Goal: Transaction & Acquisition: Book appointment/travel/reservation

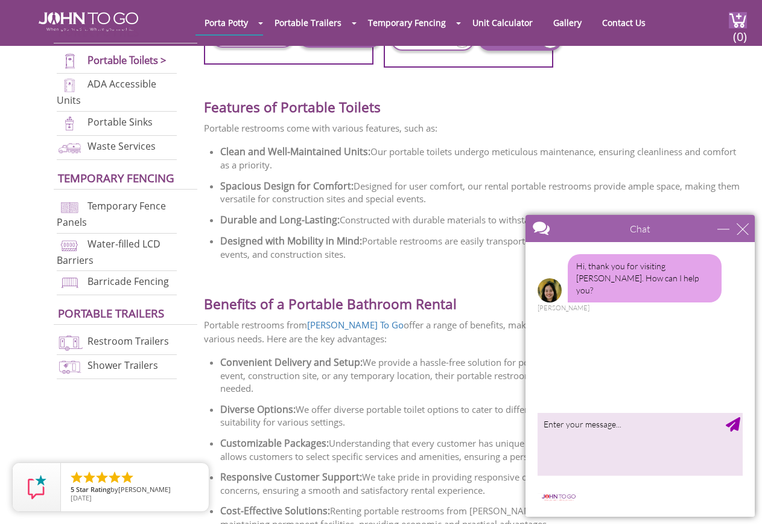
scroll to position [1388, 0]
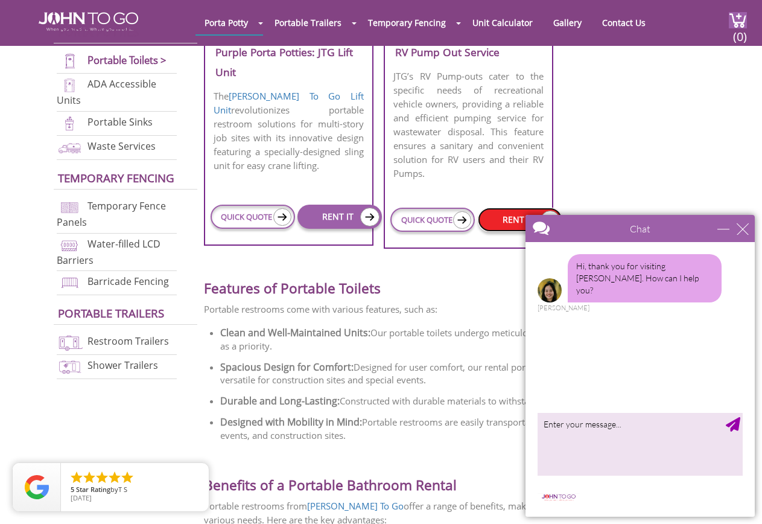
click at [505, 224] on link "RENT IT" at bounding box center [520, 220] width 84 height 24
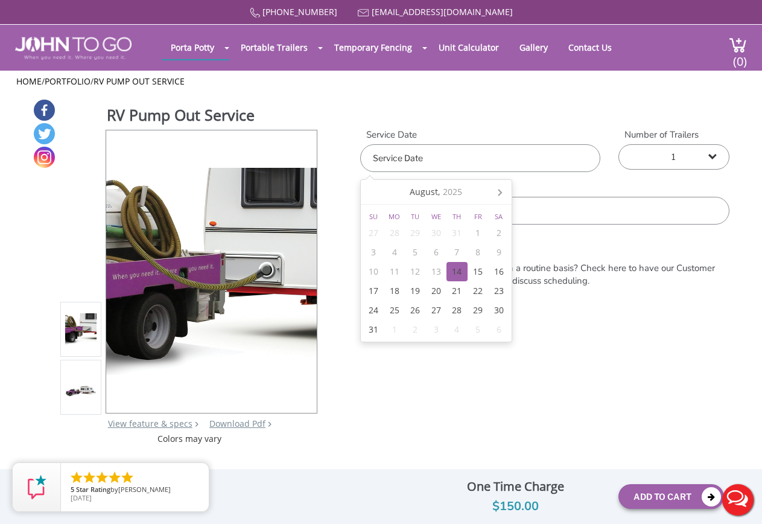
click at [460, 273] on div "14" at bounding box center [456, 271] width 21 height 19
type input "08/14/2025"
click at [705, 159] on select "1 2 (5% discount) 3 (8% discount) 4 (10% discount) 5 (12% discount) 6 (12% disc…" at bounding box center [673, 156] width 111 height 25
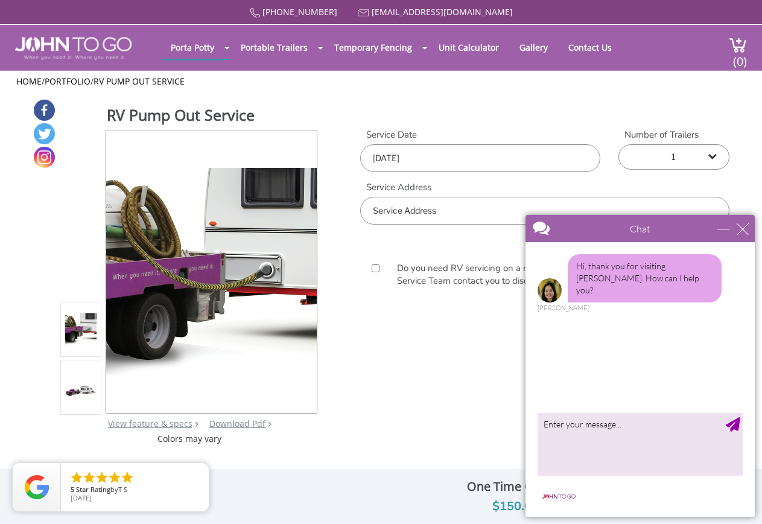
select select "2"
click at [618, 144] on select "1 2 (5% discount) 3 (8% discount) 4 (10% discount) 5 (12% discount) 6 (12% disc…" at bounding box center [673, 156] width 111 height 25
click at [400, 212] on input "text" at bounding box center [544, 211] width 369 height 28
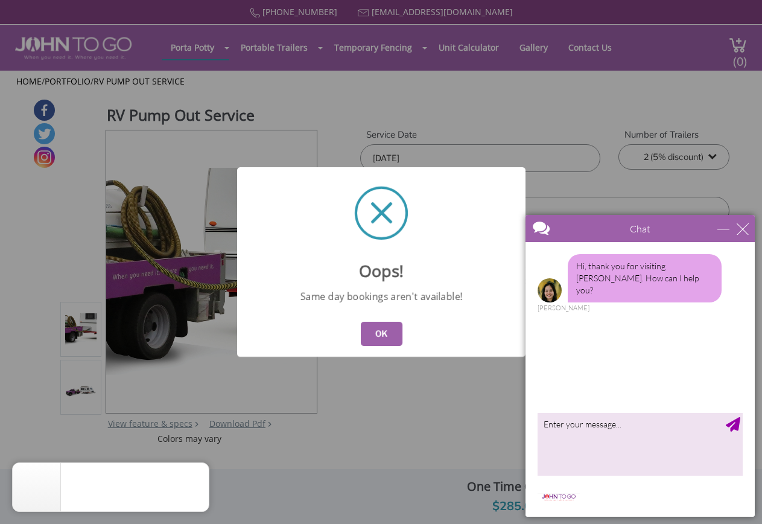
click at [381, 329] on button "OK" at bounding box center [381, 334] width 42 height 24
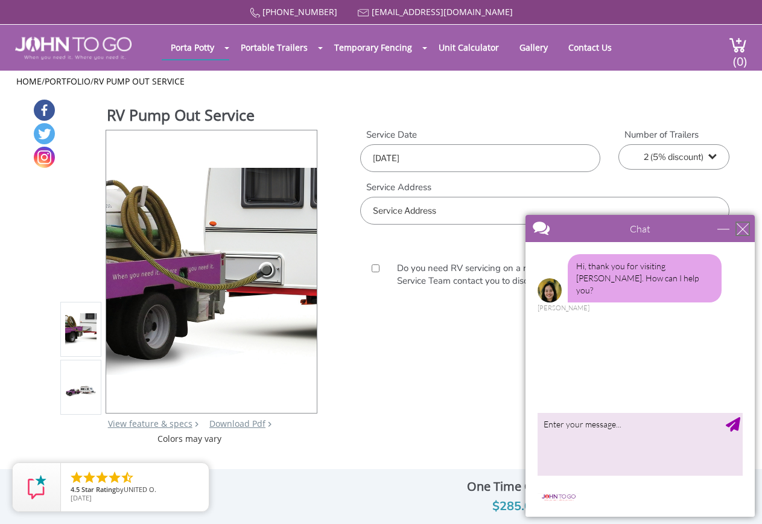
click at [745, 232] on div "close" at bounding box center [743, 229] width 12 height 12
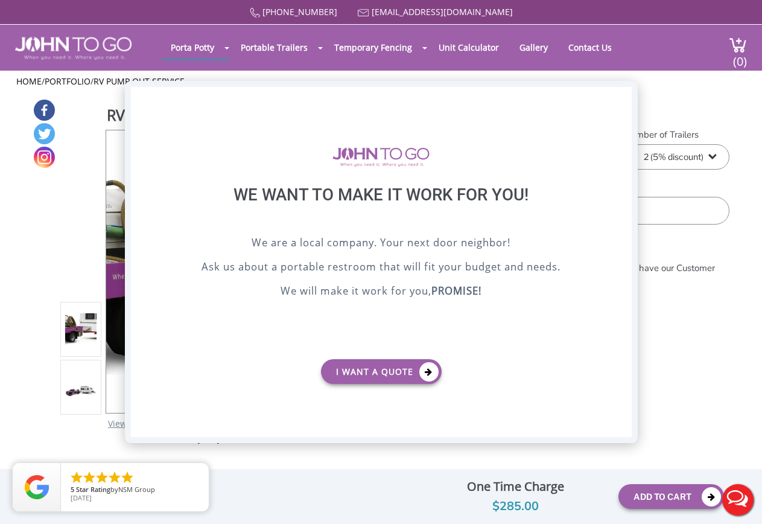
click at [624, 105] on div "X" at bounding box center [621, 97] width 19 height 21
